Goal: Task Accomplishment & Management: Manage account settings

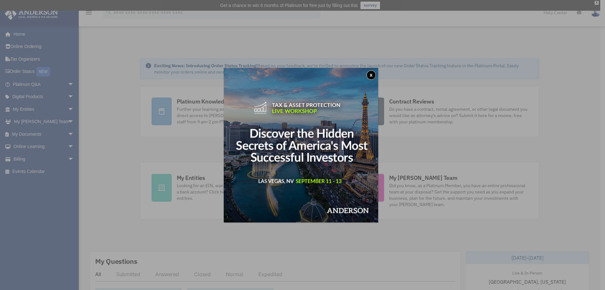
click at [375, 76] on button "x" at bounding box center [371, 74] width 9 height 9
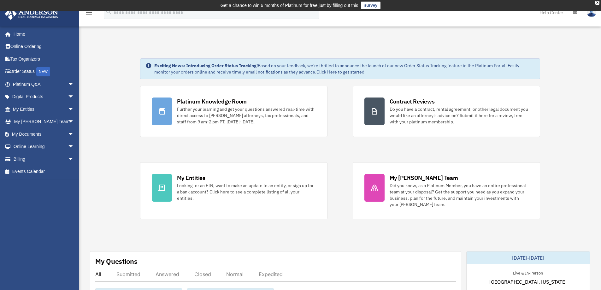
click at [26, 47] on link "Online Ordering" at bounding box center [43, 46] width 79 height 13
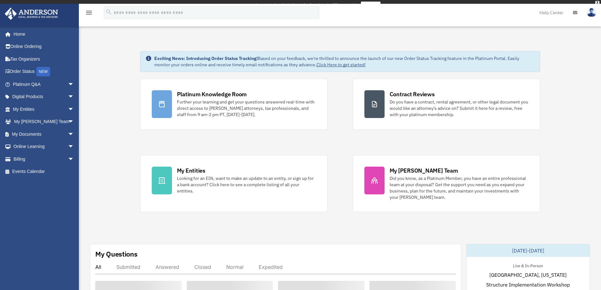
click at [590, 12] on img at bounding box center [590, 12] width 9 height 9
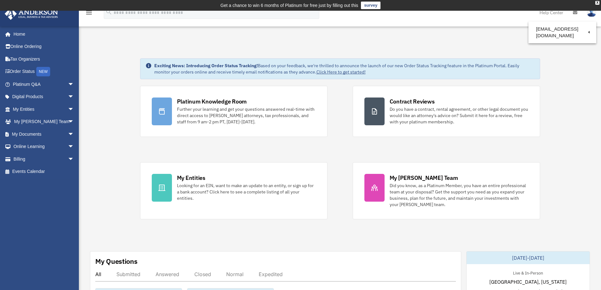
click at [475, 56] on link "Logout" at bounding box center [488, 55] width 63 height 13
